Goal: Check status: Check status

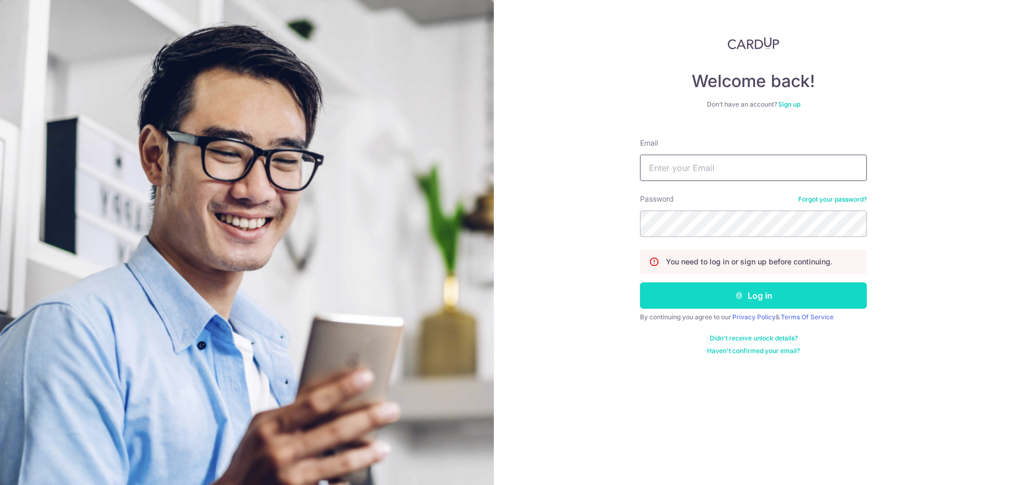
type input "[EMAIL_ADDRESS][DOMAIN_NAME]"
click at [709, 295] on button "Log in" at bounding box center [753, 295] width 227 height 26
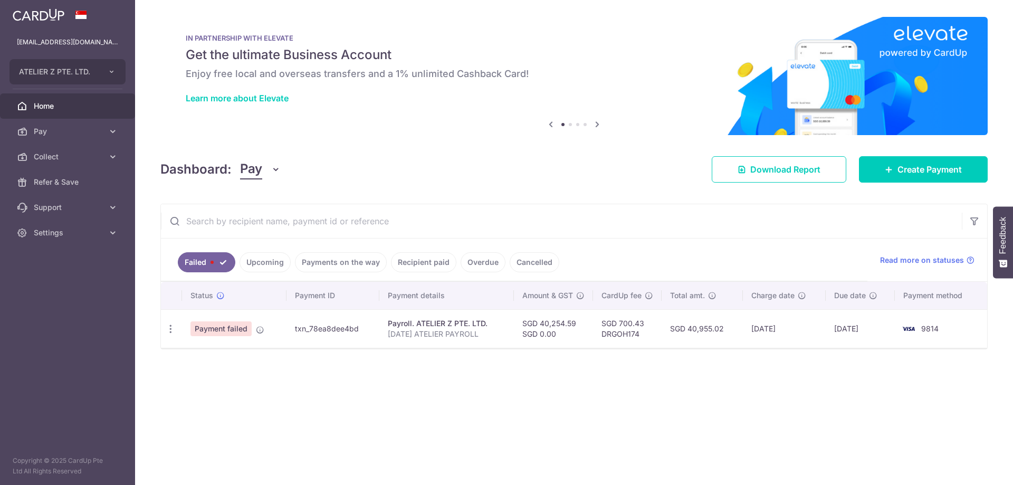
click at [258, 258] on link "Upcoming" at bounding box center [264, 262] width 51 height 20
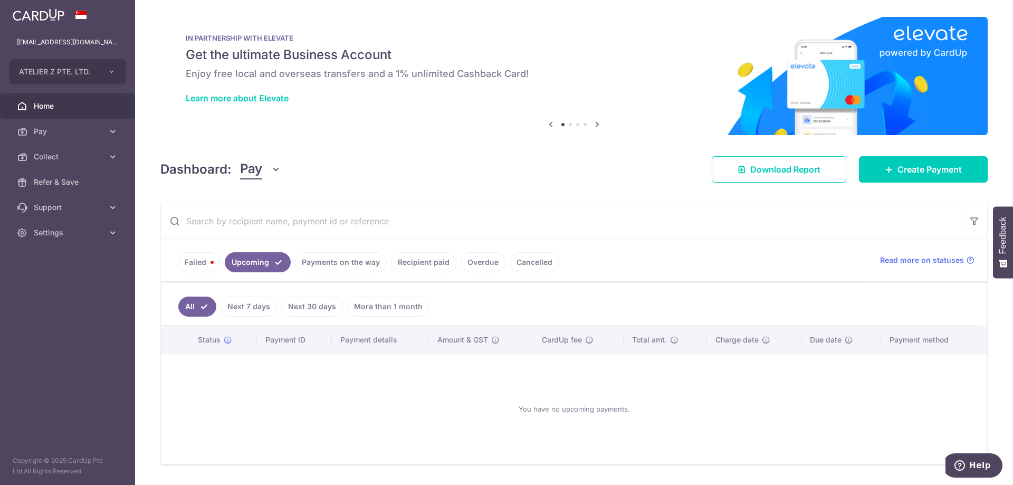
click at [328, 272] on link "Payments on the way" at bounding box center [341, 262] width 92 height 20
